Goal: Task Accomplishment & Management: Manage account settings

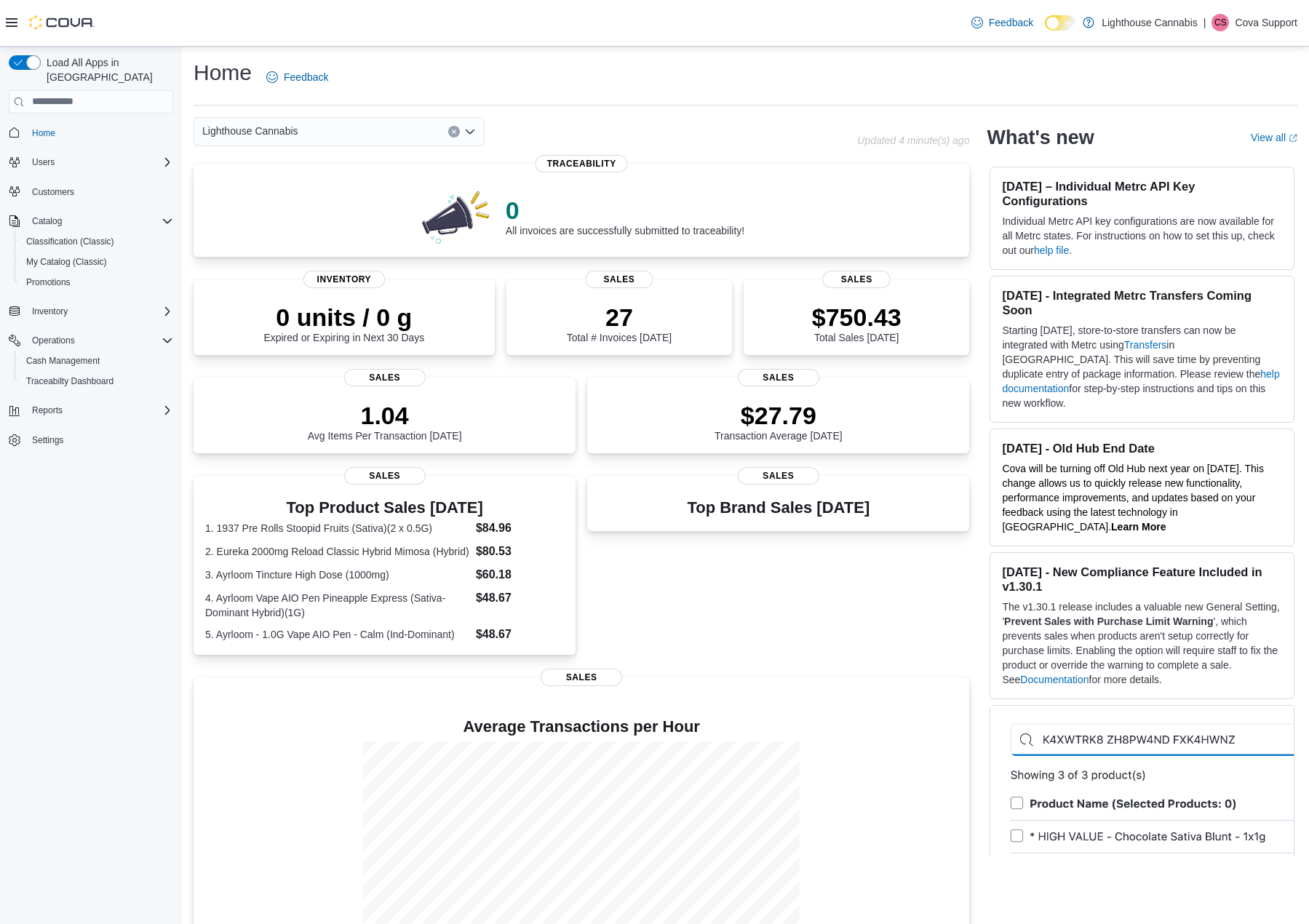
click at [1242, 27] on p "Cova Support" at bounding box center [1266, 22] width 62 height 17
click at [1195, 143] on span "Sign Out" at bounding box center [1204, 148] width 39 height 15
